Goal: Communication & Community: Answer question/provide support

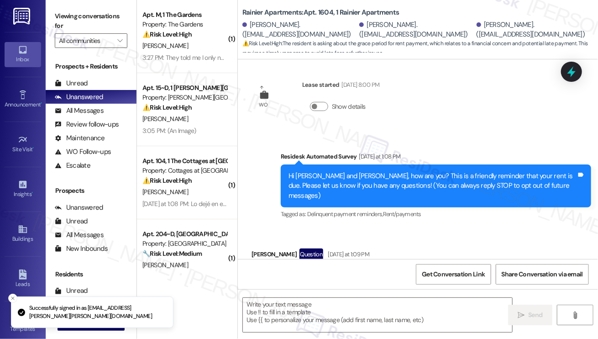
type textarea "Fetching suggested responses. Please feel free to read through the conversation…"
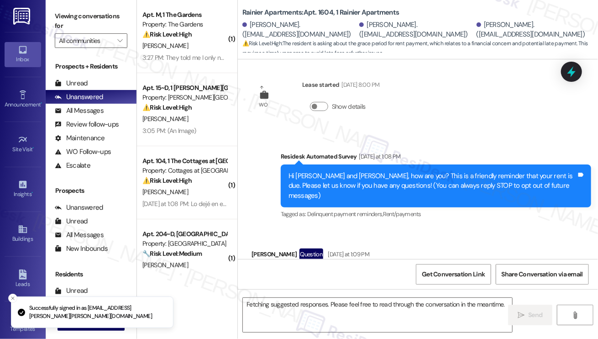
scroll to position [131, 0]
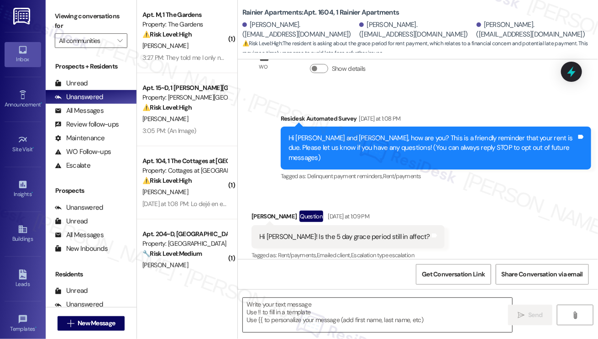
click at [342, 304] on textarea at bounding box center [377, 315] width 269 height 34
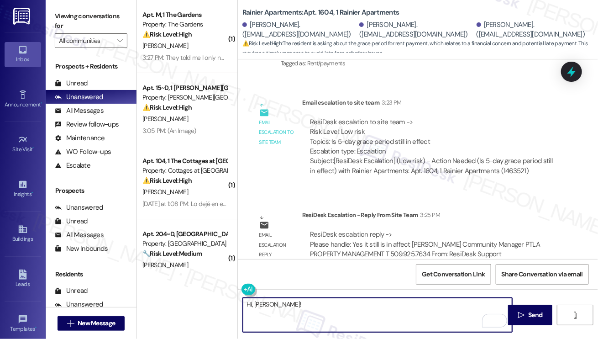
scroll to position [517, 0]
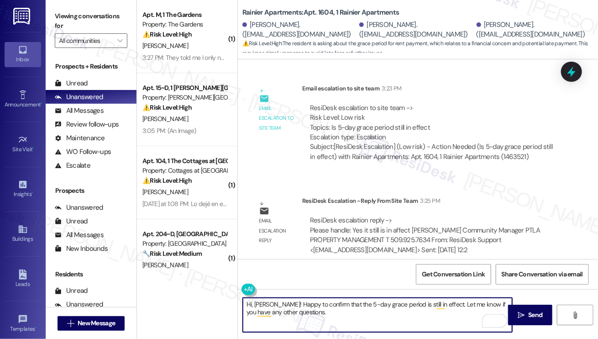
click at [387, 311] on textarea "Hi, Adrian! Happy to confirm that the 5-day grace period is still in effect. Le…" at bounding box center [377, 315] width 269 height 34
type textarea "Hi, Adrian! Happy to confirm that the 5-day grace period is still in effect. Le…"
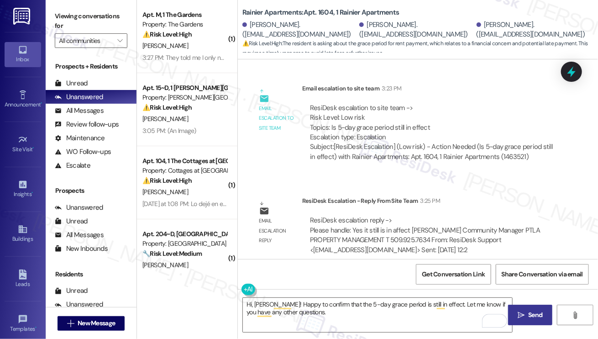
click at [525, 317] on span " Send" at bounding box center [530, 315] width 29 height 10
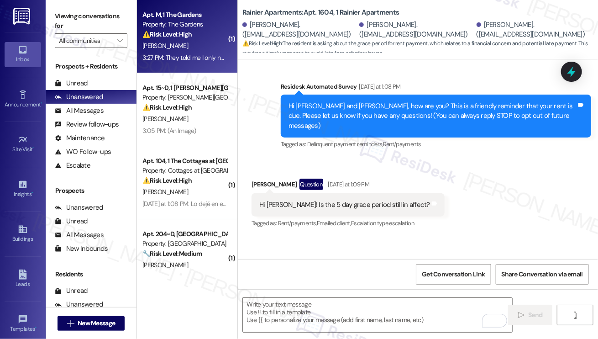
scroll to position [177, 0]
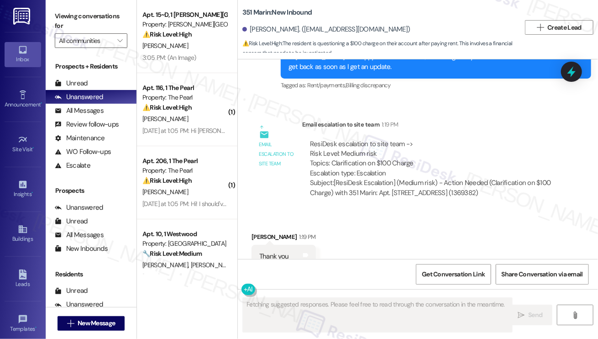
scroll to position [1008, 0]
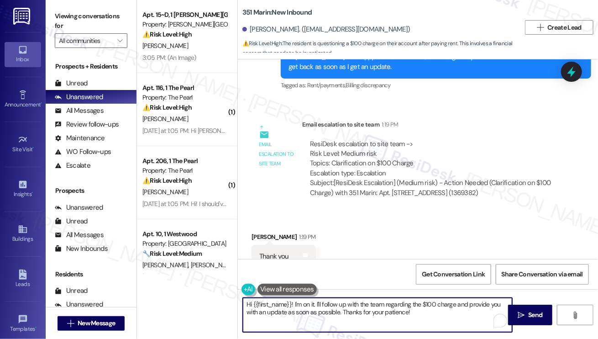
drag, startPoint x: 422, startPoint y: 315, endPoint x: 296, endPoint y: 301, distance: 126.7
click at [296, 301] on textarea "Hi {{first_name}}! I'm on it. I'll follow up with the team regarding the $100 c…" at bounding box center [377, 315] width 269 height 34
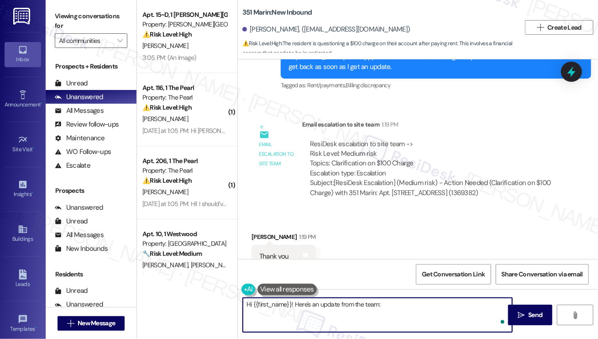
paste textarea "late derives from late payment on April's rent. Please let them know that we ca…"
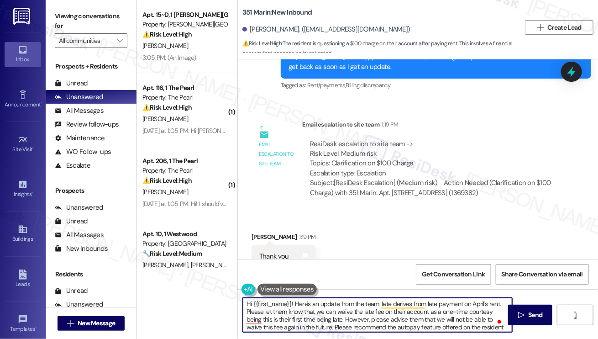
scroll to position [0, 0]
drag, startPoint x: 316, startPoint y: 312, endPoint x: 243, endPoint y: 312, distance: 72.6
click at [243, 312] on textarea "Hi {{first_name}}! Here's an update from the team: late derives from late payme…" at bounding box center [377, 315] width 269 height 34
click at [327, 313] on textarea "Hi {{first_name}}! Here's an update from the team: late derives from late payme…" at bounding box center [377, 315] width 269 height 34
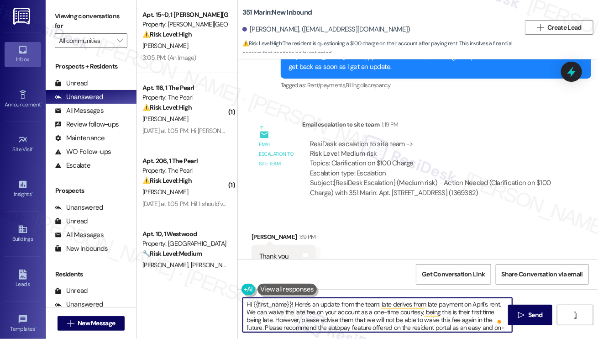
click at [454, 312] on textarea "Hi {{first_name}}! Here's an update from the team: late derives from late payme…" at bounding box center [377, 315] width 269 height 34
drag, startPoint x: 469, startPoint y: 311, endPoint x: 440, endPoint y: 310, distance: 28.3
click at [440, 310] on textarea "Hi {{first_name}}! Here's an update from the team: late derives from late payme…" at bounding box center [377, 315] width 269 height 34
click at [459, 311] on textarea "Hi {{first_name}}! Here's an update from the team: late derives from late payme…" at bounding box center [377, 315] width 269 height 34
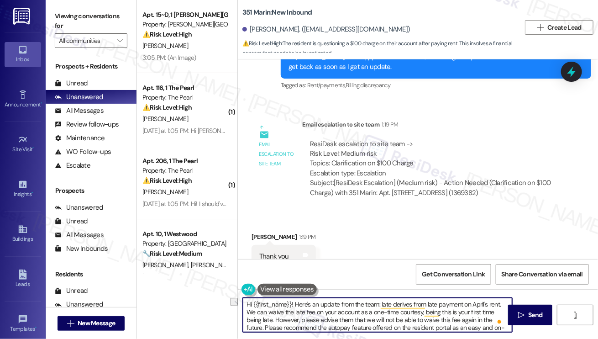
drag, startPoint x: 318, startPoint y: 318, endPoint x: 350, endPoint y: 318, distance: 32.9
click at [350, 318] on textarea "Hi {{first_name}}! Here's an update from the team: late derives from late payme…" at bounding box center [377, 315] width 269 height 34
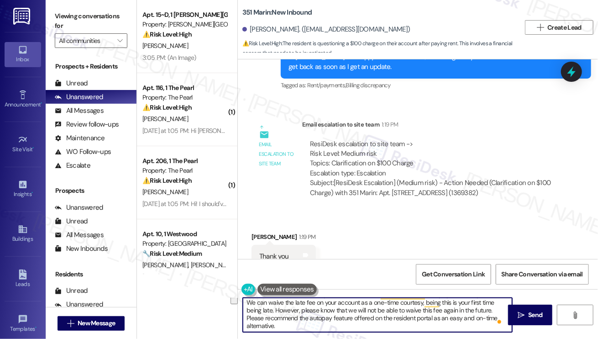
drag, startPoint x: 294, startPoint y: 325, endPoint x: 246, endPoint y: 320, distance: 48.2
click at [246, 320] on textarea "Hi {{first_name}}! Here's an update from the team: late derives from late payme…" at bounding box center [377, 315] width 269 height 34
click at [294, 319] on textarea "Hi {{first_name}}! Here's an update from the team: late derives from late payme…" at bounding box center [377, 315] width 269 height 34
click at [291, 326] on textarea "Hi {{first_name}}! Here's an update from the team: late derives from late payme…" at bounding box center [377, 315] width 269 height 34
click at [252, 317] on textarea "Hi {{first_name}}! Here's an update from the team: late derives from late payme…" at bounding box center [377, 315] width 269 height 34
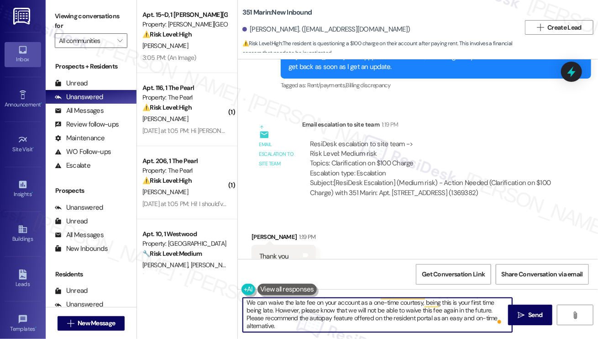
click at [252, 318] on textarea "Hi {{first_name}}! Here's an update from the team: late derives from late payme…" at bounding box center [377, 315] width 269 height 34
click at [282, 316] on textarea "Hi {{first_name}}! Here's an update from the team: late derives from late payme…" at bounding box center [377, 315] width 269 height 34
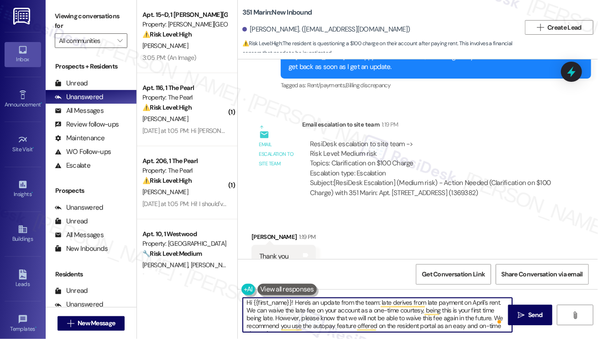
scroll to position [0, 0]
click at [281, 311] on textarea "Hi {{first_name}}! Here's an update from the team: late derives from late payme…" at bounding box center [377, 315] width 269 height 34
click at [376, 307] on textarea "Hi {{first_name}}! Here's an update from the team: late derives from late payme…" at bounding box center [377, 315] width 269 height 34
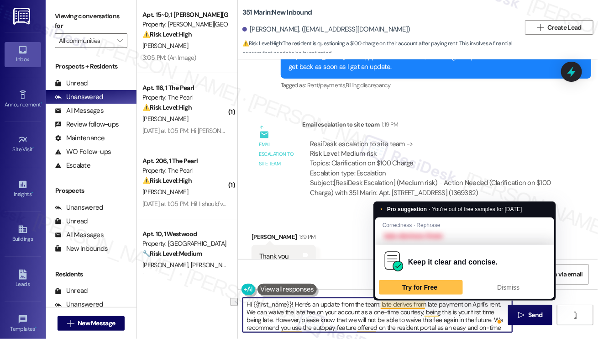
click at [378, 303] on textarea "Hi {{first_name}}! Here's an update from the team: late derives from late payme…" at bounding box center [377, 315] width 269 height 34
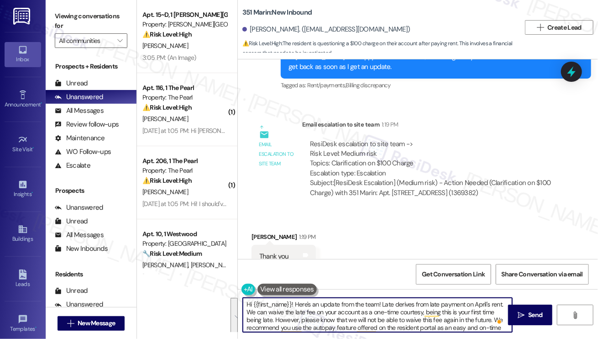
click at [387, 316] on textarea "Hi {{first_name}}! Here's an update from the team! Late derives from late payme…" at bounding box center [377, 315] width 269 height 34
click at [334, 316] on textarea "Hi {{first_name}}! Here's an update from the team! Late derives from late payme…" at bounding box center [377, 315] width 269 height 34
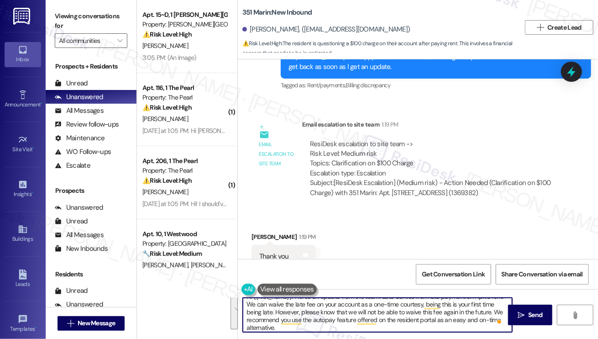
scroll to position [10, 0]
type textarea "Hi {{first_name}}! Here's an update from the team! Late derives from late payme…"
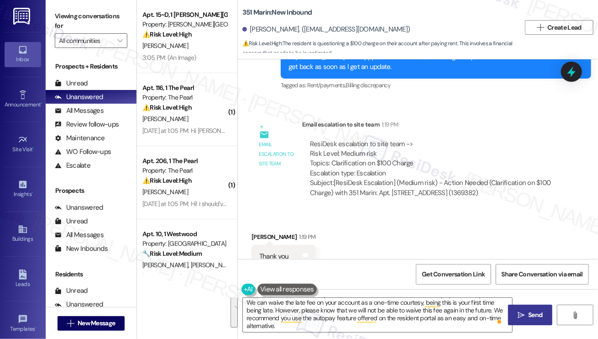
click at [512, 318] on button " Send" at bounding box center [530, 314] width 44 height 21
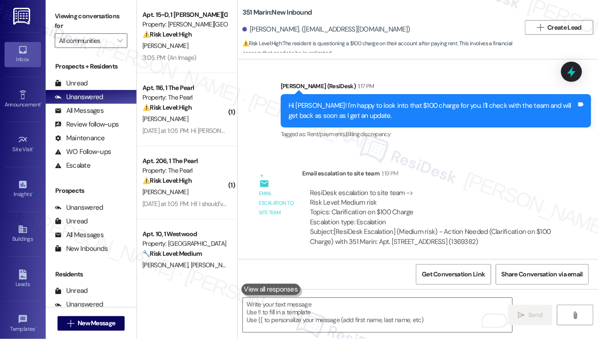
scroll to position [1008, 0]
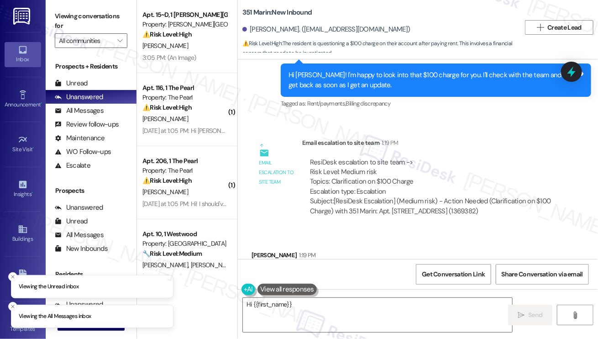
scroll to position [1008, 0]
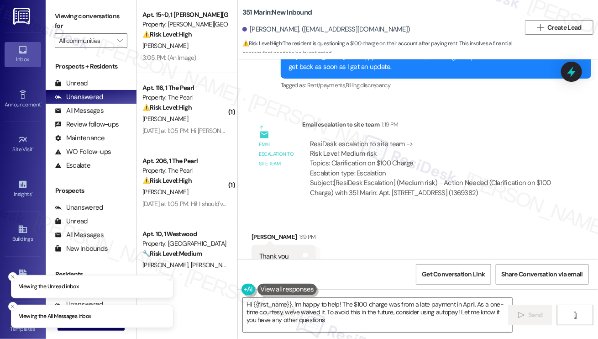
type textarea "Hi {{first_name}}, I'm happy to help! The $100 charge was from a late payment i…"
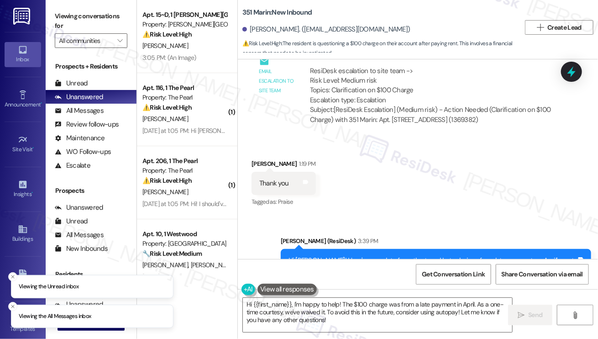
scroll to position [1114, 0]
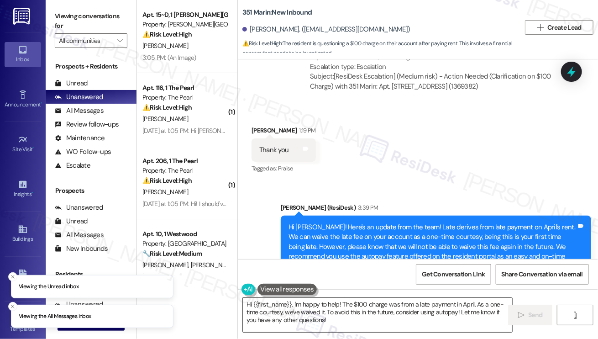
click at [343, 317] on textarea "Hi {{first_name}}, I'm happy to help! The $100 charge was from a late payment i…" at bounding box center [377, 315] width 269 height 34
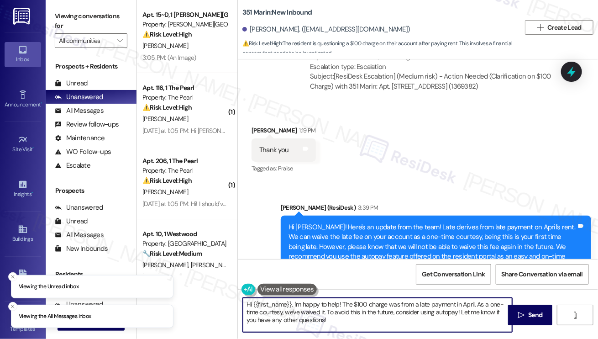
click at [343, 317] on textarea "Hi {{first_name}}, I'm happy to help! The $100 charge was from a late payment i…" at bounding box center [377, 315] width 269 height 34
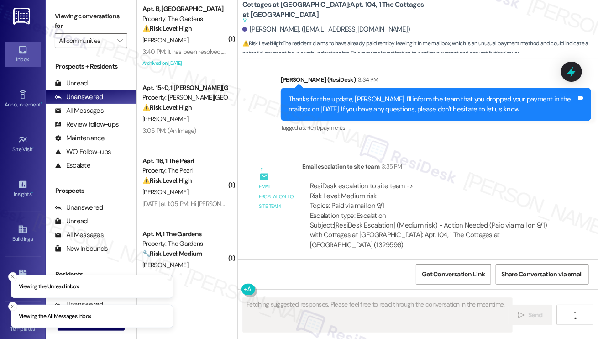
scroll to position [6422, 0]
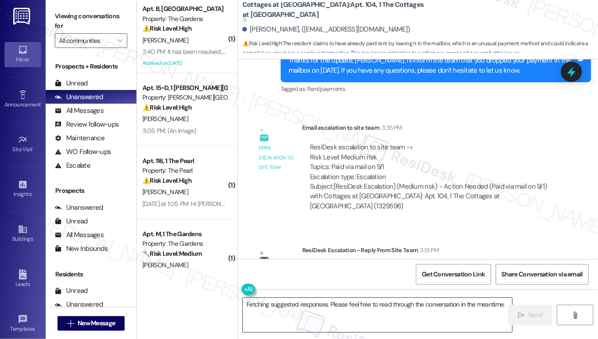
click at [337, 304] on textarea "Fetching suggested responses. Please feel free to read through the conversation…" at bounding box center [377, 315] width 269 height 34
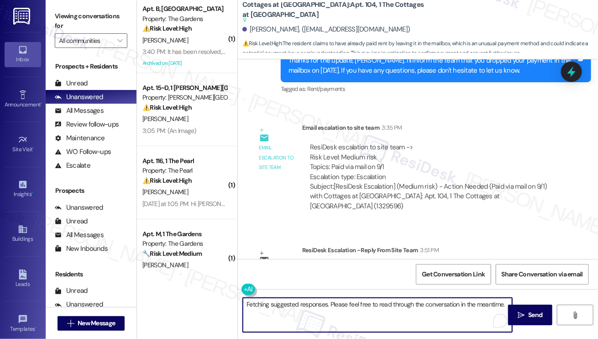
click at [337, 304] on textarea "Fetching suggested responses. Please feel free to read through the conversation…" at bounding box center [377, 315] width 269 height 34
paste textarea "we will have a teamember stop by and pick up, Thank you!"
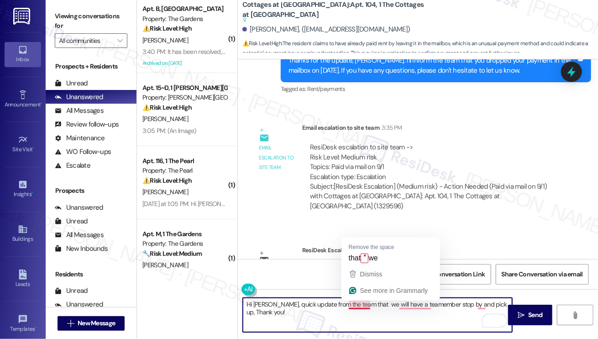
click at [351, 303] on textarea "Hi [PERSON_NAME], quick update from the team that we will have a teamember stop…" at bounding box center [377, 315] width 269 height 34
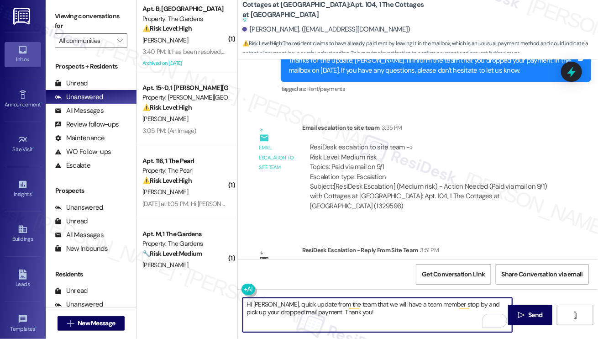
click at [382, 303] on textarea "Hi Fabian, quick update from the team that we will have a team member stop by a…" at bounding box center [377, 315] width 269 height 34
click at [298, 313] on textarea "Hi Fabian, quick update from the team that we will have a team member stop by a…" at bounding box center [377, 315] width 269 height 34
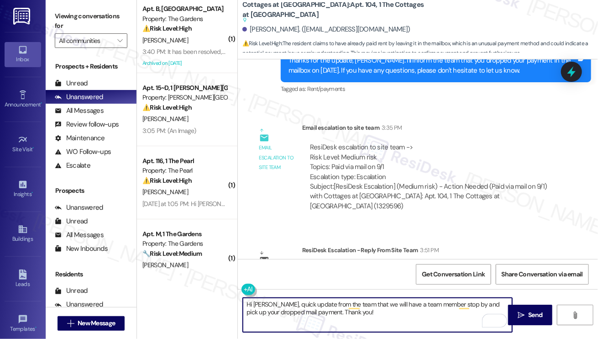
click at [337, 308] on textarea "Hi Fabian, quick update from the team that we will have a team member stop by a…" at bounding box center [377, 315] width 269 height 34
type textarea "Hi Fabian, quick update from the team that we will have a team member stop by a…"
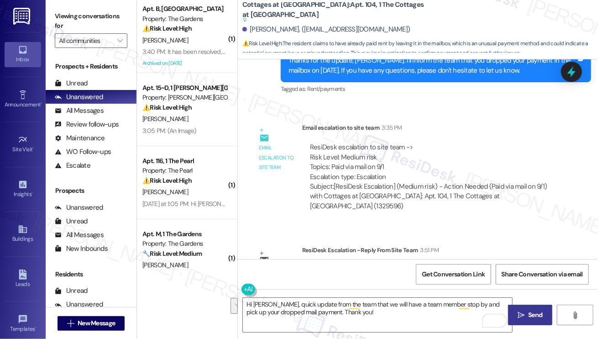
click at [533, 308] on button " Send" at bounding box center [530, 314] width 44 height 21
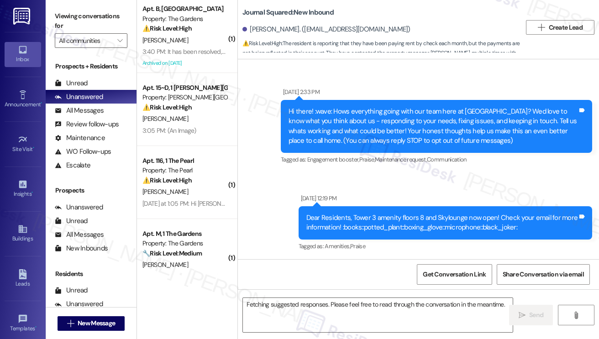
scroll to position [7606, 0]
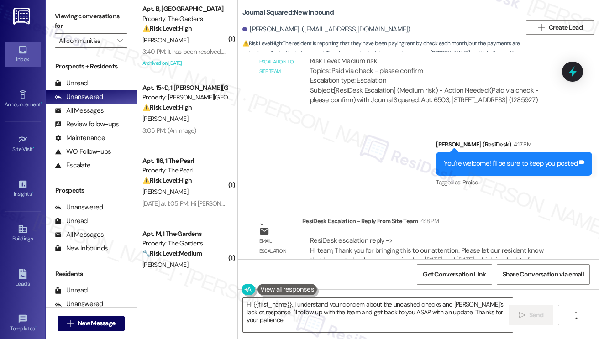
click at [73, 14] on label "Viewing conversations for" at bounding box center [91, 21] width 73 height 24
click at [95, 13] on label "Viewing conversations for" at bounding box center [91, 21] width 73 height 24
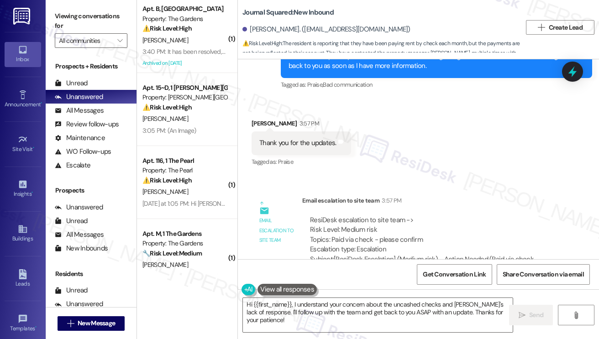
scroll to position [7377, 0]
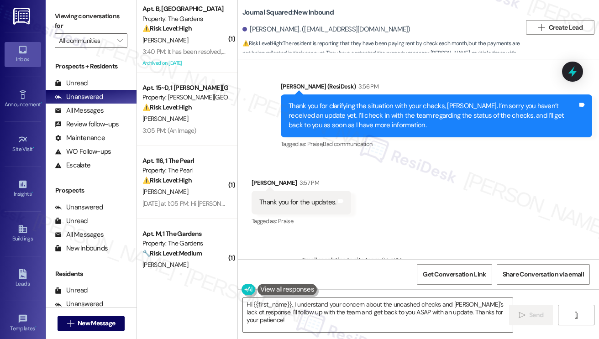
click at [301, 198] on div "Thank you for the updates." at bounding box center [297, 203] width 77 height 10
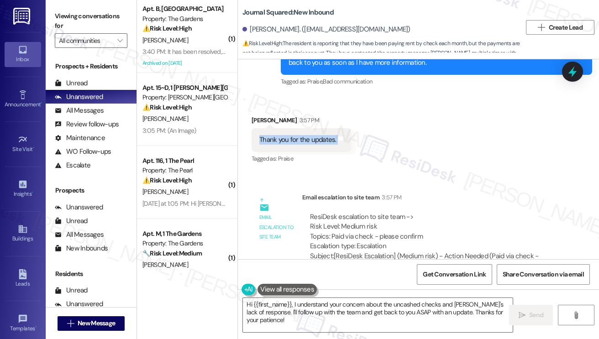
scroll to position [7332, 0]
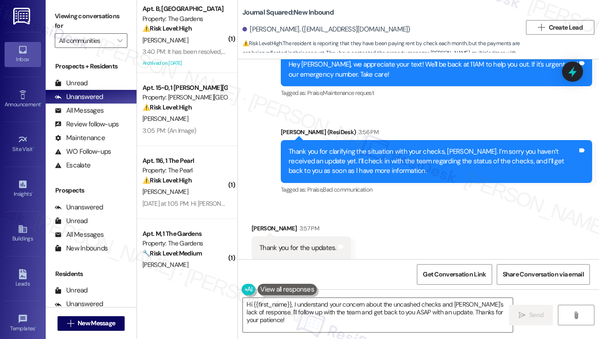
click at [461, 147] on div "Thank you for clarifying the situation with your checks, Kelly. I’m sorry you h…" at bounding box center [432, 161] width 289 height 29
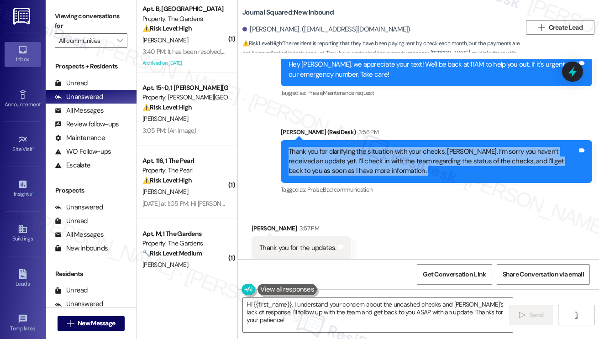
click at [461, 147] on div "Thank you for clarifying the situation with your checks, Kelly. I’m sorry you h…" at bounding box center [432, 161] width 289 height 29
click at [357, 147] on div "Thank you for clarifying the situation with your checks, Kelly. I’m sorry you h…" at bounding box center [432, 161] width 289 height 29
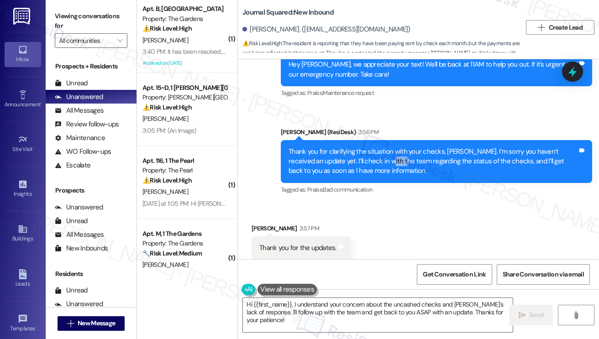
click at [357, 147] on div "Thank you for clarifying the situation with your checks, Kelly. I’m sorry you h…" at bounding box center [432, 161] width 289 height 29
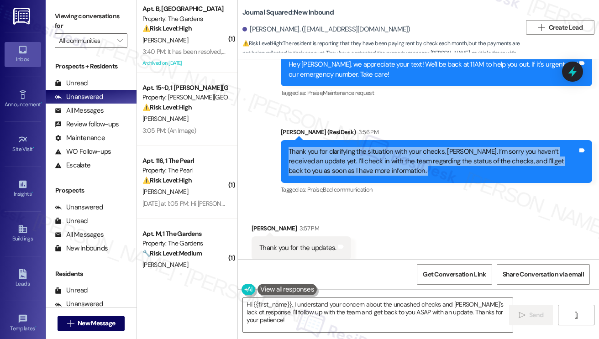
click at [357, 147] on div "Thank you for clarifying the situation with your checks, Kelly. I’m sorry you h…" at bounding box center [432, 161] width 289 height 29
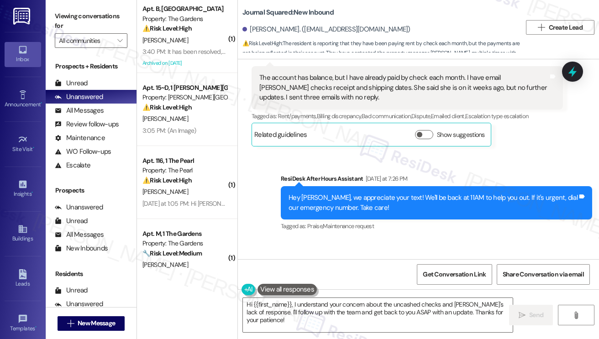
scroll to position [7195, 0]
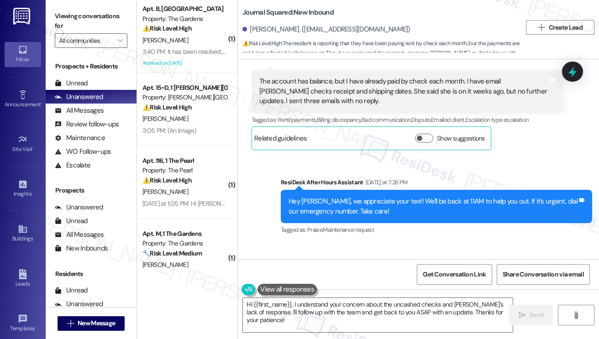
click at [352, 197] on div "Hey Kelly, we appreciate your text! We'll be back at 11AM to help you out. If i…" at bounding box center [432, 207] width 289 height 20
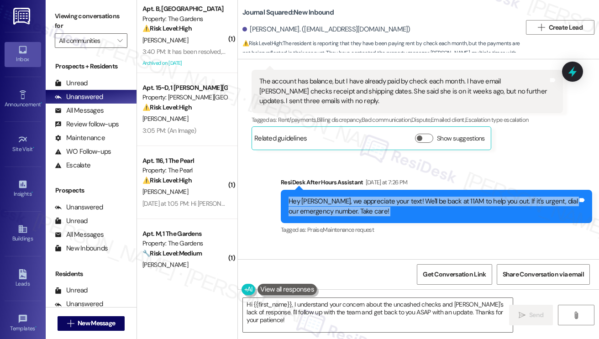
click at [352, 197] on div "Hey Kelly, we appreciate your text! We'll be back at 11AM to help you out. If i…" at bounding box center [432, 207] width 289 height 20
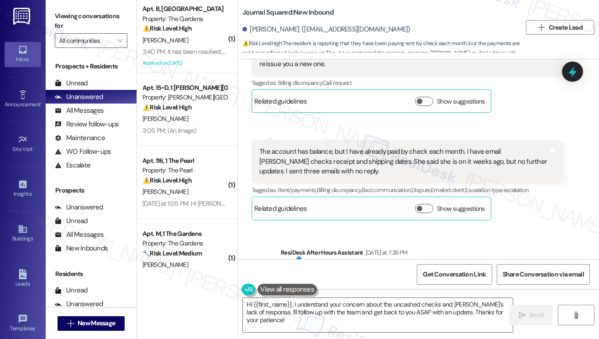
scroll to position [7058, 0]
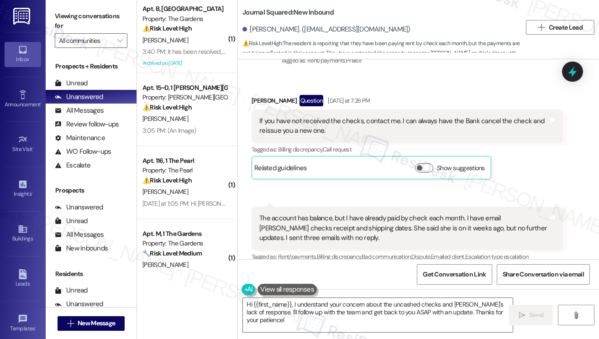
click at [308, 214] on div "The account has balance, but I have already paid by check each month. I have em…" at bounding box center [403, 228] width 289 height 29
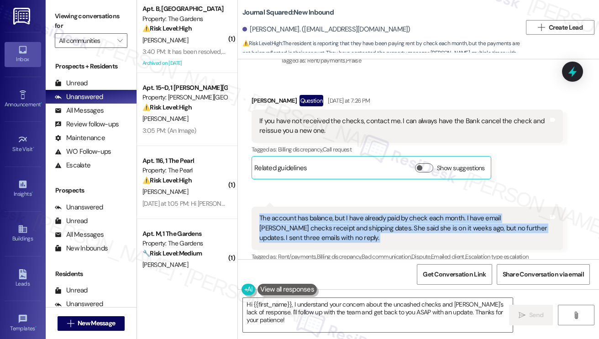
click at [308, 214] on div "The account has balance, but I have already paid by check each month. I have em…" at bounding box center [403, 228] width 289 height 29
click at [445, 214] on div "The account has balance, but I have already paid by check each month. I have em…" at bounding box center [403, 228] width 289 height 29
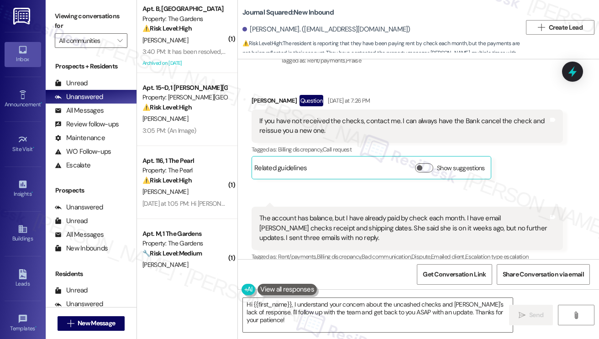
click at [432, 214] on div "The account has balance, but I have already paid by check each month. I have em…" at bounding box center [403, 228] width 289 height 29
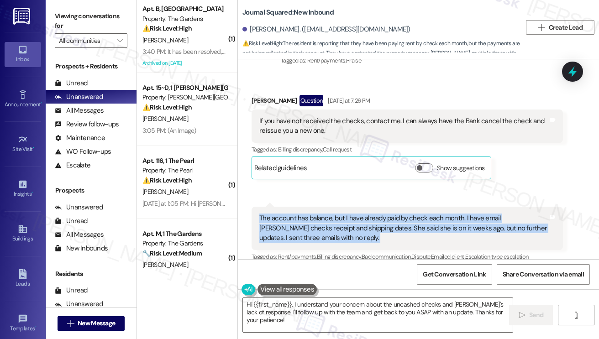
click at [432, 214] on div "The account has balance, but I have already paid by check each month. I have em…" at bounding box center [403, 228] width 289 height 29
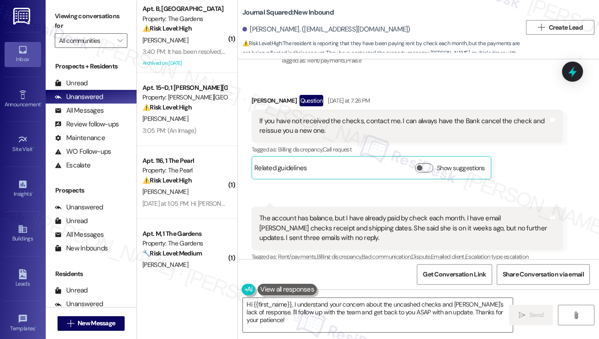
click at [120, 22] on label "Viewing conversations for" at bounding box center [91, 21] width 73 height 24
drag, startPoint x: 335, startPoint y: 318, endPoint x: 321, endPoint y: 320, distance: 14.3
click at [334, 318] on textarea "Hi {{first_name}}, I understand your concern about the uncashed checks and Sama…" at bounding box center [378, 315] width 270 height 34
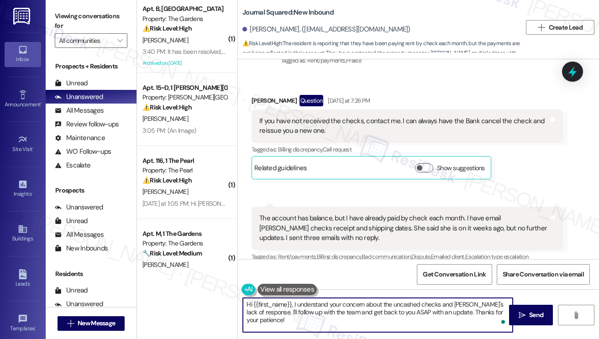
drag, startPoint x: 294, startPoint y: 314, endPoint x: 293, endPoint y: 306, distance: 8.7
click at [293, 306] on textarea "Hi {{first_name}}, I understand your concern about the uncashed checks and Sama…" at bounding box center [378, 315] width 270 height 34
paste textarea "Thank you for your patience while we reviewed your account. I do want to clarif…"
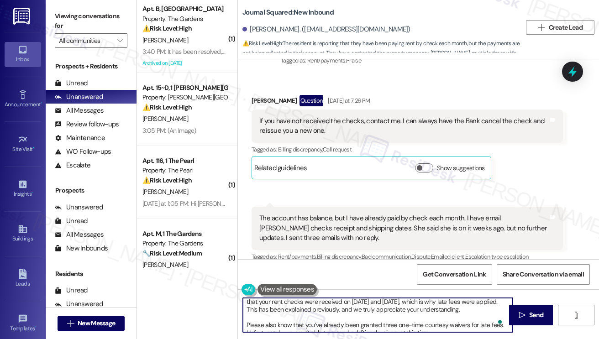
scroll to position [0, 0]
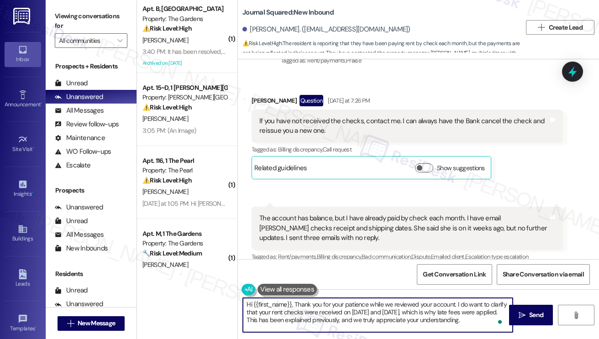
click at [295, 303] on textarea "Hi {{first_name}}, Thank you for your patience while we reviewed your account. …" at bounding box center [378, 315] width 270 height 34
click at [386, 302] on textarea "Hi {{first_name}}, thank you for your patience while we reviewed your account. …" at bounding box center [378, 315] width 270 height 34
drag, startPoint x: 274, startPoint y: 311, endPoint x: 261, endPoint y: 311, distance: 12.3
click at [261, 311] on textarea "Hi {{first_name}}, thank you for your patience while the team reviewed your acc…" at bounding box center [378, 315] width 270 height 34
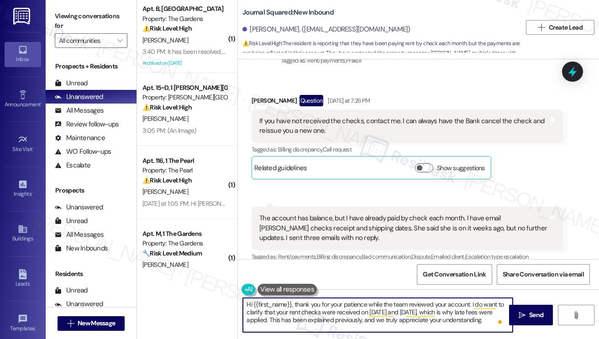
click at [258, 310] on textarea "Hi {{first_name}}, thank you for your patience while the team reviewed your acc…" at bounding box center [378, 315] width 270 height 34
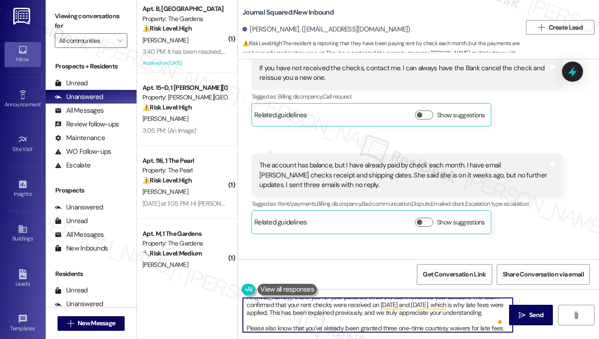
scroll to position [7149, 0]
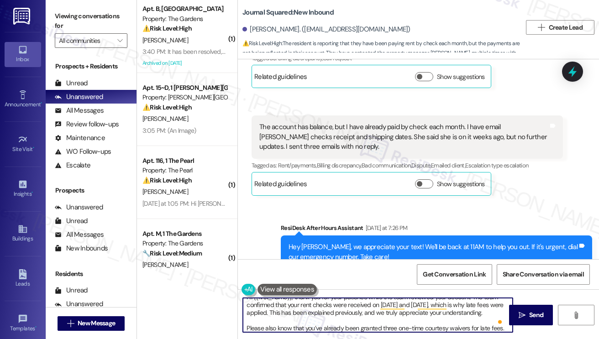
click at [329, 312] on textarea "Hi {{first_name}}, thank you for your patience while the team reviewed your acc…" at bounding box center [378, 315] width 270 height 34
click at [370, 315] on textarea "Hi {{first_name}}, thank you for your patience while the team reviewed your acc…" at bounding box center [378, 315] width 270 height 34
click at [411, 316] on textarea "Hi {{first_name}}, thank you for your patience while the team reviewed your acc…" at bounding box center [378, 315] width 270 height 34
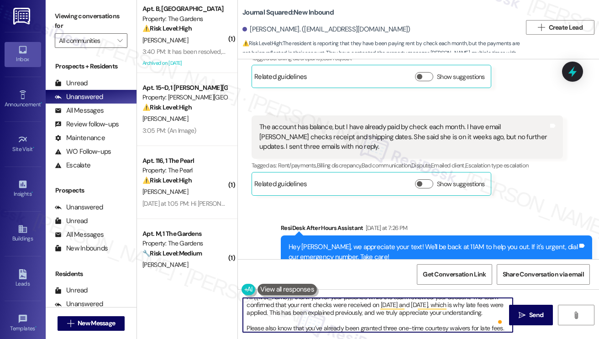
click at [411, 316] on textarea "Hi {{first_name}}, thank you for your patience while the team reviewed your acc…" at bounding box center [378, 315] width 270 height 34
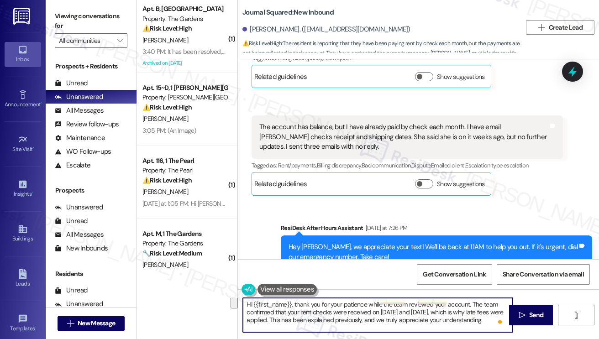
scroll to position [0, 0]
click at [334, 321] on textarea "Hi {{first_name}}, thank you for your patience while the team reviewed your acc…" at bounding box center [378, 315] width 270 height 34
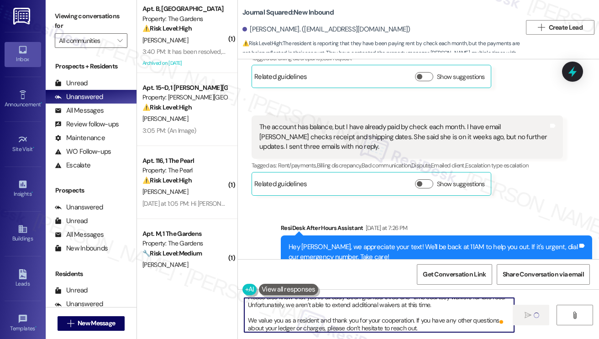
type textarea "Hi {{first_name}}, thank you for your patience while the team reviewed your acc…"
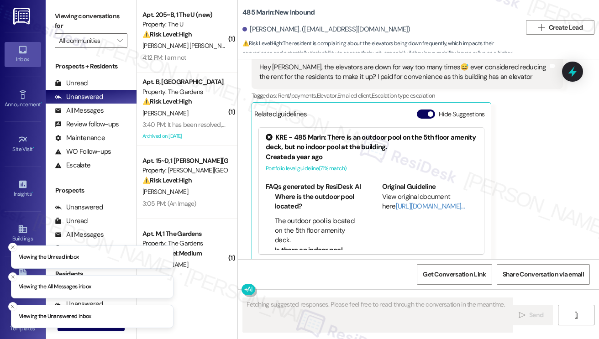
scroll to position [14572, 0]
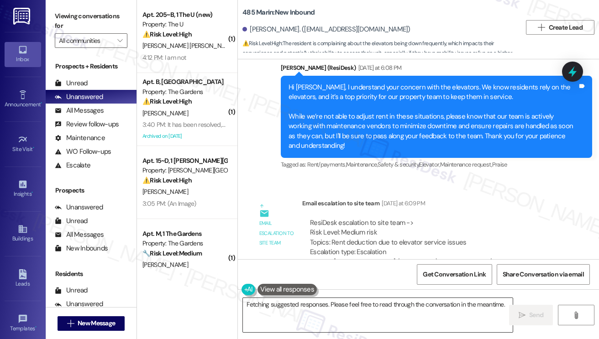
click at [325, 311] on textarea "Hi {{first_name}}, I understand your frustration with the elevators. I'll pass …" at bounding box center [378, 315] width 270 height 34
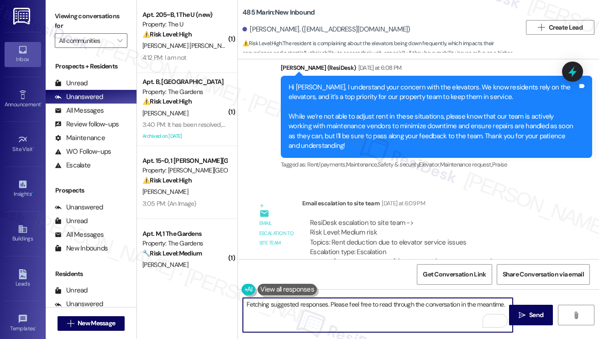
drag, startPoint x: 418, startPoint y: 315, endPoint x: 294, endPoint y: 304, distance: 125.0
click at [294, 304] on textarea "Hi {{first_name}}, I understand your frustration with the elevators. I'll pass …" at bounding box center [378, 315] width 270 height 34
paste textarea "e're so sorry for the ongoing elevator issues and understand how frustrating an…"
type textarea "Hi {{first_name}}, e're so sorry for the ongoing elevator issues and understand…"
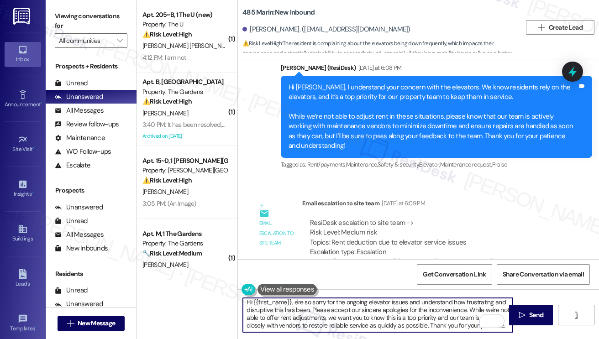
scroll to position [0, 0]
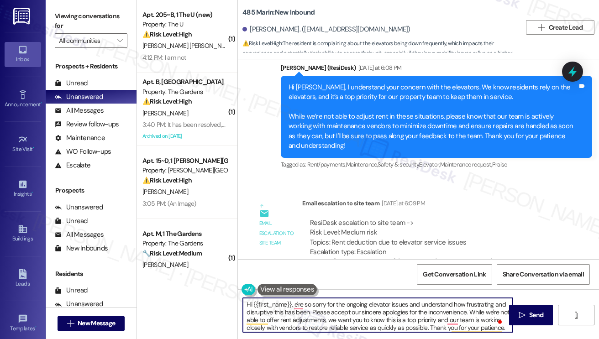
click at [293, 304] on textarea "Hi {{first_name}}, e're so sorry for the ongoing elevator issues and understand…" at bounding box center [378, 315] width 270 height 34
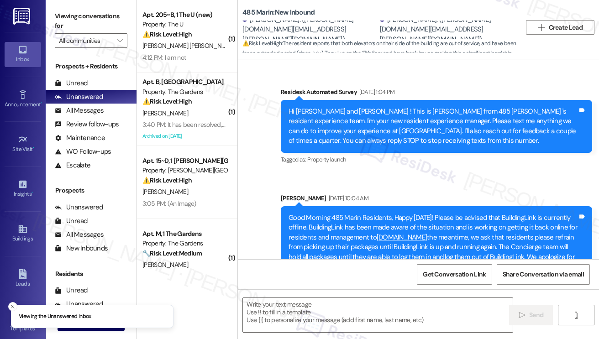
scroll to position [13538, 0]
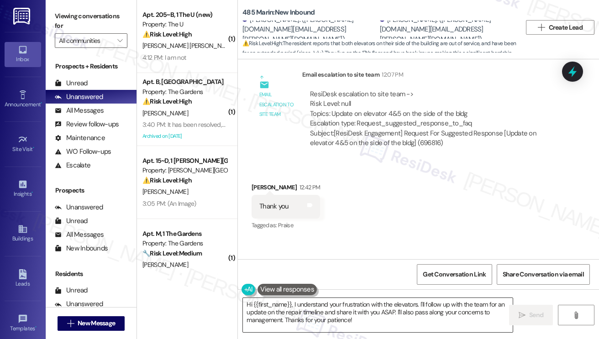
click at [331, 314] on textarea "Hi {{first_name}}, I understand your frustration with the elevators. I'll follo…" at bounding box center [378, 315] width 270 height 34
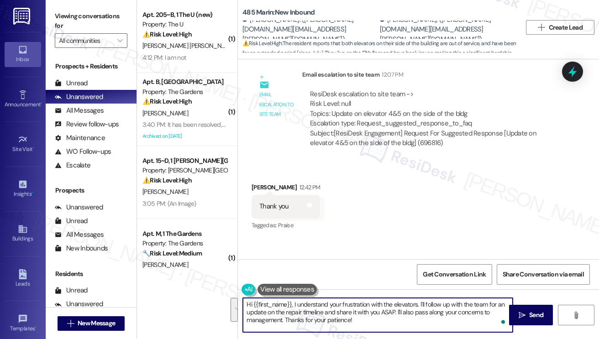
drag, startPoint x: 366, startPoint y: 319, endPoint x: 294, endPoint y: 301, distance: 74.9
click at [294, 301] on textarea "Hi {{first_name}}, I understand your frustration with the elevators. I'll follo…" at bounding box center [378, 315] width 270 height 34
paste textarea "We're truly sorry for the elevator outages and understand how disruptive this h…"
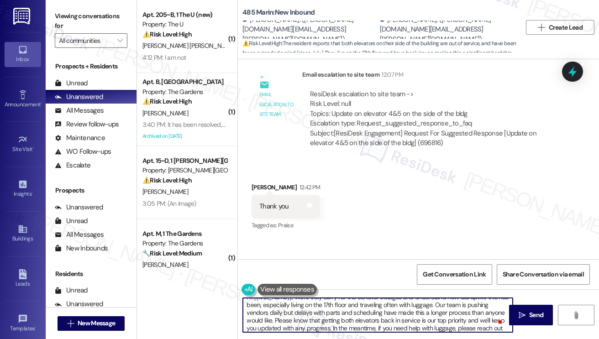
scroll to position [0, 0]
click at [294, 302] on textarea "Hi {{first_name}}, We're truly sorry for the elevator outages and understand ho…" at bounding box center [378, 315] width 270 height 34
click at [296, 303] on textarea "Hi {{first_name}}, We're truly sorry for the elevator outages and understand ho…" at bounding box center [378, 315] width 270 height 34
click at [328, 313] on textarea "Hi {{first_name}}, just wanted to share an update from the team. Again, we're t…" at bounding box center [378, 315] width 270 height 34
click at [368, 313] on textarea "Hi {{first_name}}, just wanted to share an update from the team. Again, we're t…" at bounding box center [378, 315] width 270 height 34
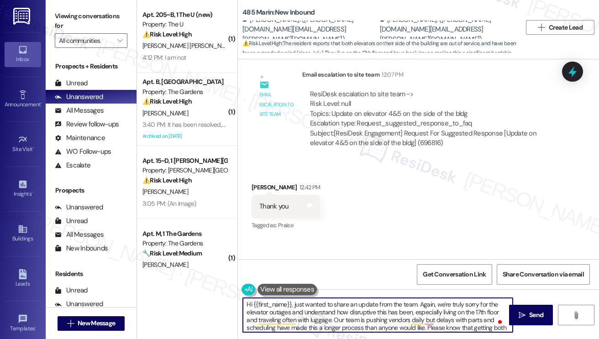
click at [368, 313] on textarea "Hi {{first_name}}, just wanted to share an update from the team. Again, we're t…" at bounding box center [378, 315] width 270 height 34
click at [400, 324] on textarea "Hi {{first_name}}, just wanted to share an update from the team. Again, we're t…" at bounding box center [378, 315] width 270 height 34
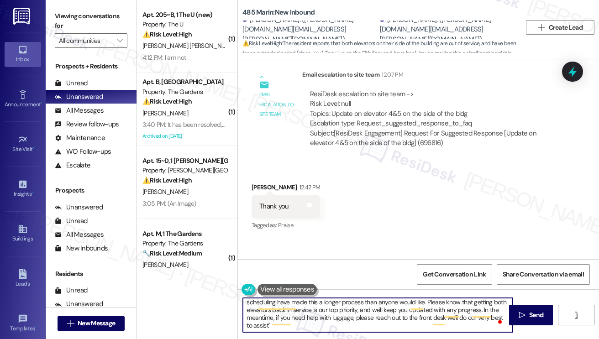
scroll to position [33, 0]
click at [315, 328] on textarea "Hi {{first_name}}, just wanted to share an update from the team. Again, we're t…" at bounding box center [378, 315] width 270 height 34
click at [273, 317] on textarea "Hi {{first_name}}, just wanted to share an update from the team. Again, we're t…" at bounding box center [378, 315] width 270 height 34
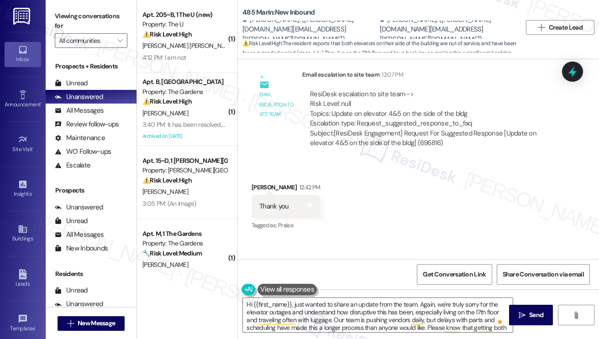
click at [253, 183] on div "Sara Green 12:42 PM" at bounding box center [285, 189] width 68 height 13
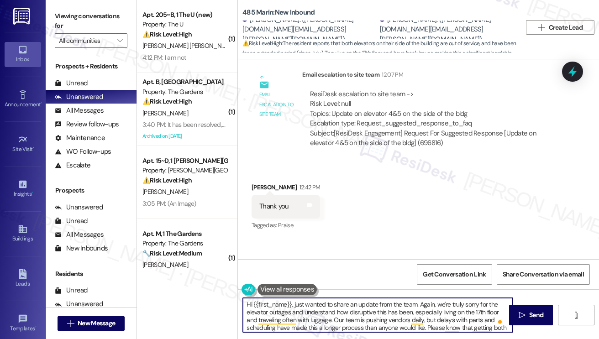
drag, startPoint x: 292, startPoint y: 304, endPoint x: 255, endPoint y: 305, distance: 37.0
click at [254, 305] on textarea "Hi {{first_name}}, just wanted to share an update from the team. Again, we're t…" at bounding box center [378, 315] width 270 height 34
drag, startPoint x: 282, startPoint y: 312, endPoint x: 290, endPoint y: 310, distance: 7.5
click at [282, 312] on textarea "Hi Sara, just wanted to share an update from the team. Again, we're truly sorry…" at bounding box center [378, 315] width 270 height 34
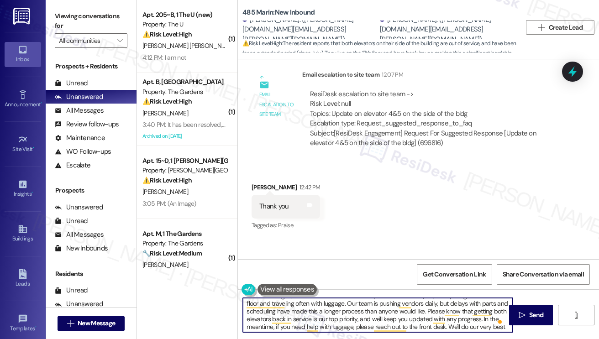
scroll to position [26, 0]
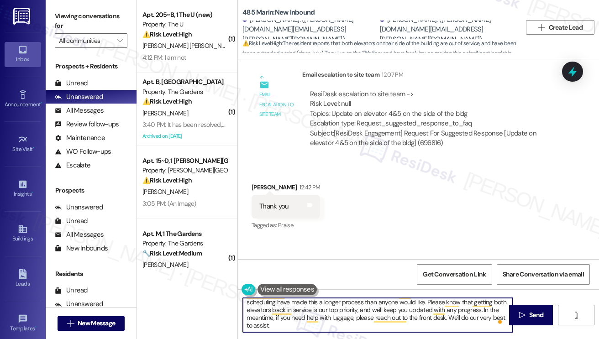
click at [322, 329] on textarea "Hi Sara, just wanted to share an update from the team. Again, we're truly sorry…" at bounding box center [378, 315] width 270 height 34
click at [364, 317] on textarea "Hi Sara, just wanted to share an update from the team. Again, we're truly sorry…" at bounding box center [378, 315] width 270 height 34
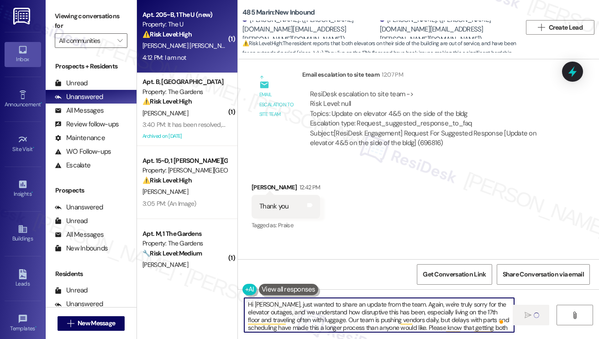
type textarea "Hi Sara, just wanted to share an update from the team. Again, we're truly sorry…"
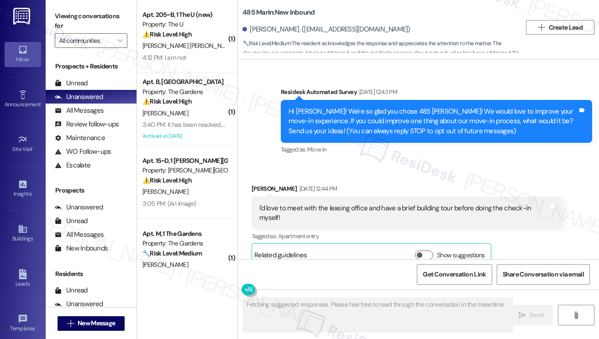
scroll to position [14620, 0]
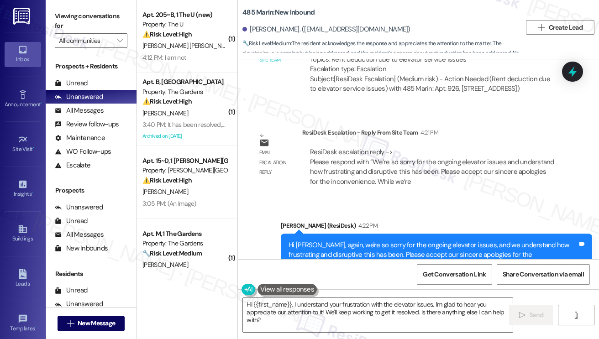
click at [107, 19] on label "Viewing conversations for" at bounding box center [91, 21] width 73 height 24
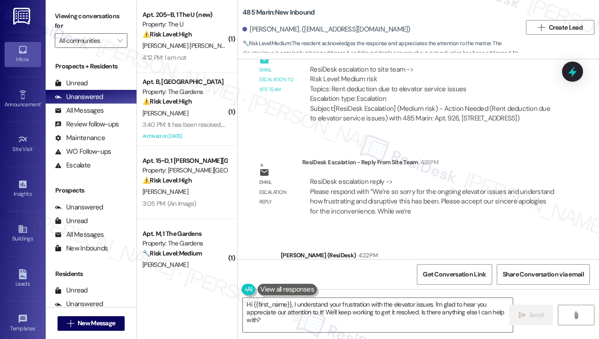
scroll to position [14574, 0]
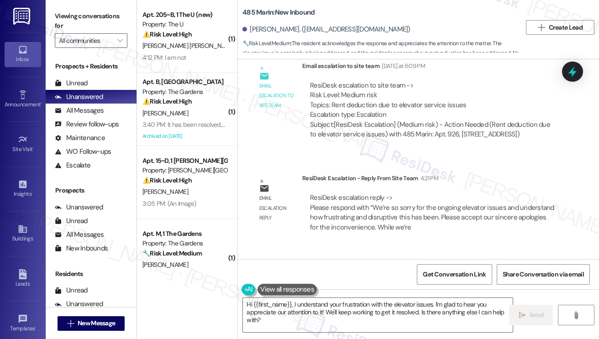
click at [377, 286] on div "Hi [PERSON_NAME], again, we're so sorry for the ongoing elevator issues, and we…" at bounding box center [432, 310] width 289 height 49
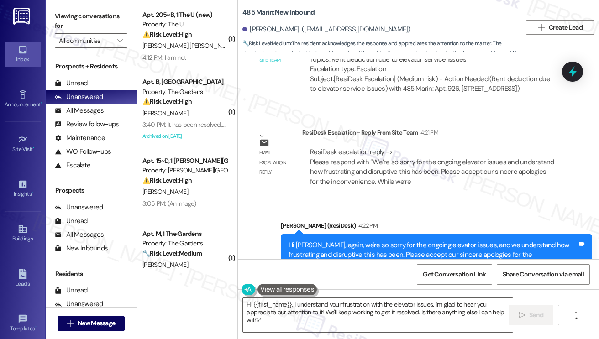
click at [287, 318] on textarea "Hi {{first_name}}, I understand your frustration with the elevator issues. I'm …" at bounding box center [378, 315] width 270 height 34
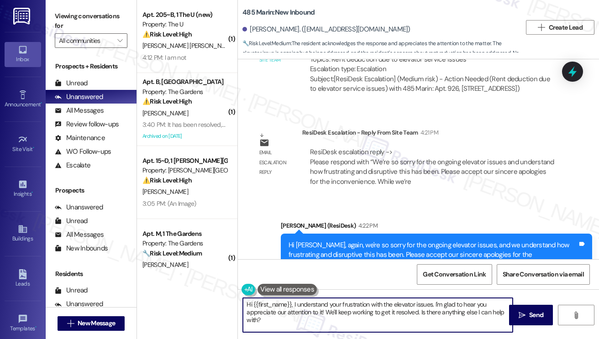
click at [287, 318] on textarea "Hi {{first_name}}, I understand your frustration with the elevator issues. I'm …" at bounding box center [378, 315] width 270 height 34
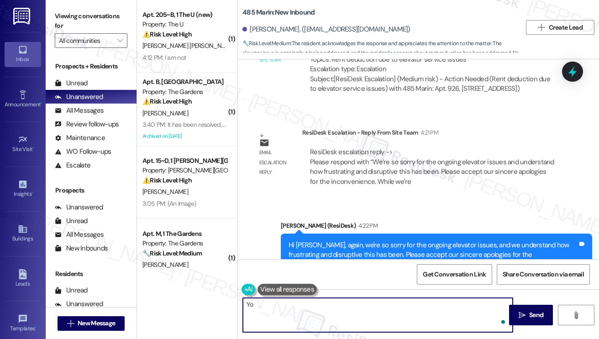
type textarea "Y"
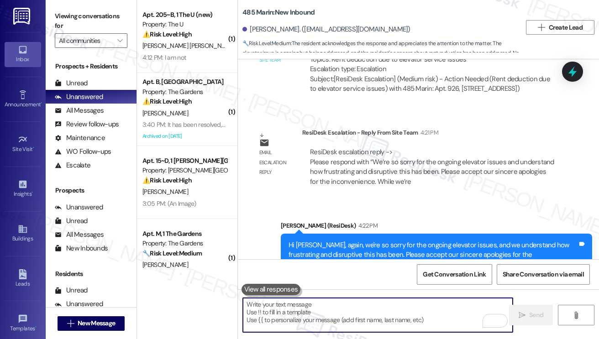
click at [305, 305] on textarea "To enrich screen reader interactions, please activate Accessibility in Grammarl…" at bounding box center [378, 315] width 270 height 34
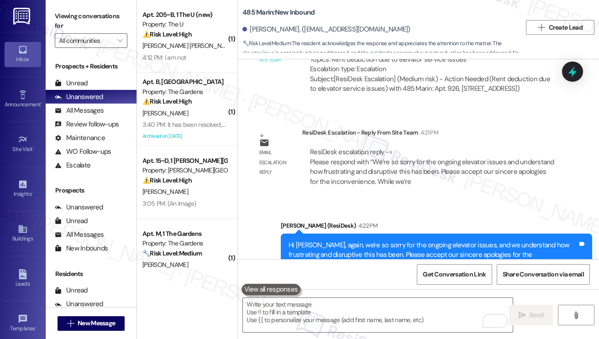
copy div "Sure, as long as the issue can be fixed I appreciate your attention to h the is…"
click at [78, 22] on label "Viewing conversations for" at bounding box center [91, 21] width 73 height 24
drag, startPoint x: 69, startPoint y: 19, endPoint x: 112, endPoint y: 47, distance: 51.8
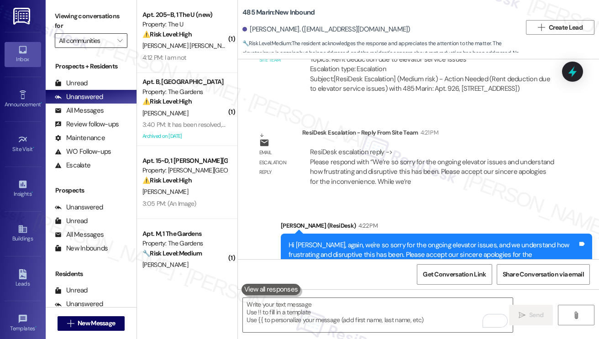
click at [69, 18] on label "Viewing conversations for" at bounding box center [91, 21] width 73 height 24
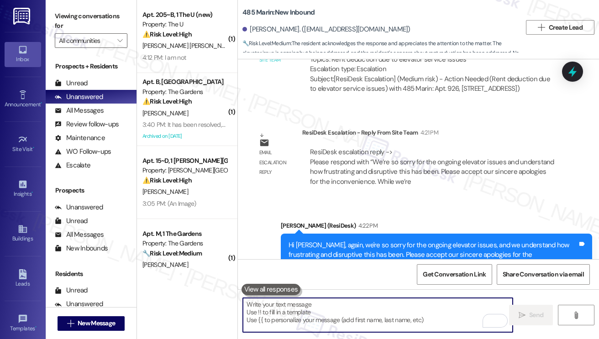
click at [323, 306] on textarea "To enrich screen reader interactions, please activate Accessibility in Grammarl…" at bounding box center [378, 315] width 270 height 34
paste textarea "Thank you for your understanding — I really appreciate it. We’ll be sure to fol…"
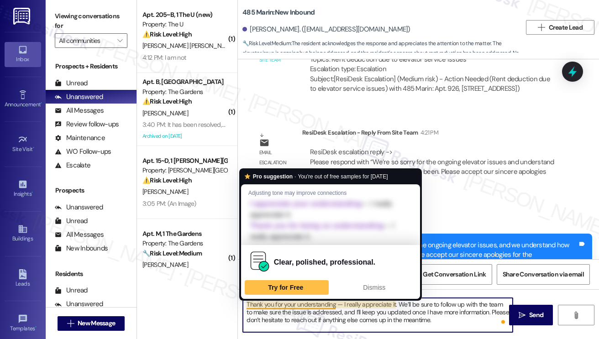
click at [257, 200] on div "Sent via SMS [PERSON_NAME] (ResiDesk) 4:22 PM Hi [PERSON_NAME], again, we're so…" at bounding box center [418, 258] width 361 height 116
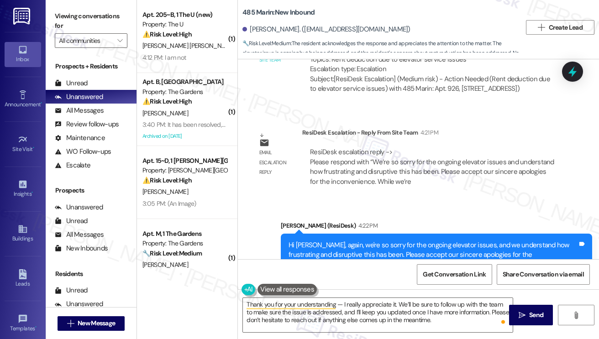
click at [266, 337] on div "[PERSON_NAME] 4:24 PM" at bounding box center [383, 343] width 264 height 13
copy div "Yuyue"
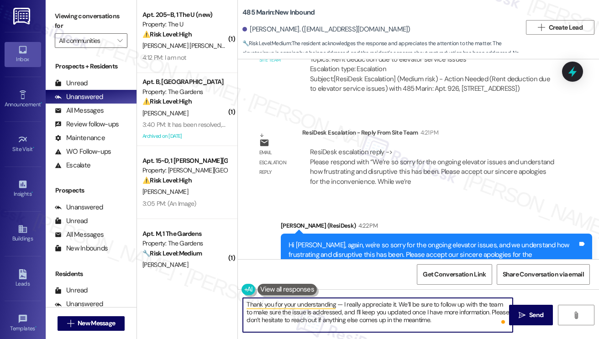
drag, startPoint x: 336, startPoint y: 300, endPoint x: 340, endPoint y: 301, distance: 4.7
click at [336, 300] on textarea "Thank you for your understanding — I really appreciate it. We’ll be sure to fol…" at bounding box center [378, 315] width 270 height 34
paste textarea "Yuyue"
click at [458, 318] on textarea "Thank you for your understanding, [PERSON_NAME]! We really appreciate it. We’ll…" at bounding box center [378, 315] width 270 height 34
drag, startPoint x: 247, startPoint y: 321, endPoint x: 420, endPoint y: 298, distance: 174.4
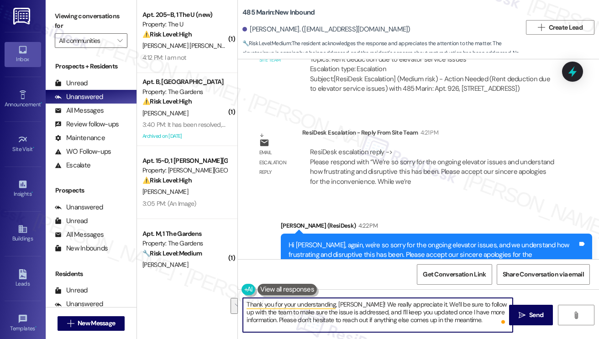
click at [420, 298] on textarea "Thank you for your understanding, [PERSON_NAME]! We really appreciate it. We’ll…" at bounding box center [378, 315] width 270 height 34
type textarea "Thank you for your understanding, [PERSON_NAME]! We really appreciate it. Pleas…"
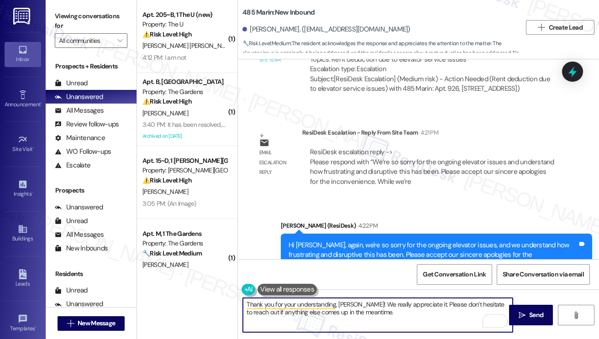
click at [376, 317] on textarea "Thank you for your understanding, [PERSON_NAME]! We really appreciate it. Pleas…" at bounding box center [378, 315] width 270 height 34
